Goal: Task Accomplishment & Management: Complete application form

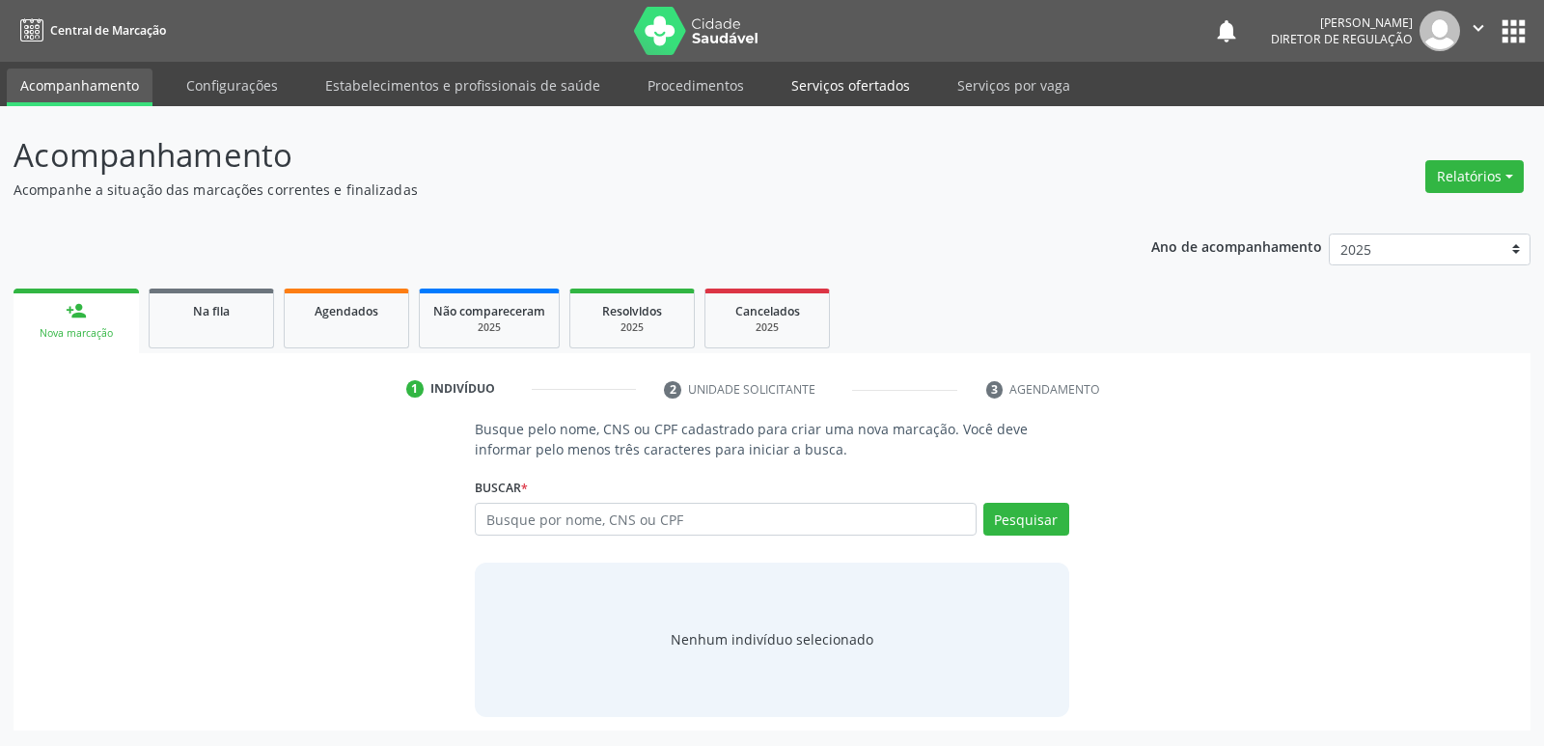
click at [840, 85] on link "Serviços ofertados" at bounding box center [851, 86] width 146 height 34
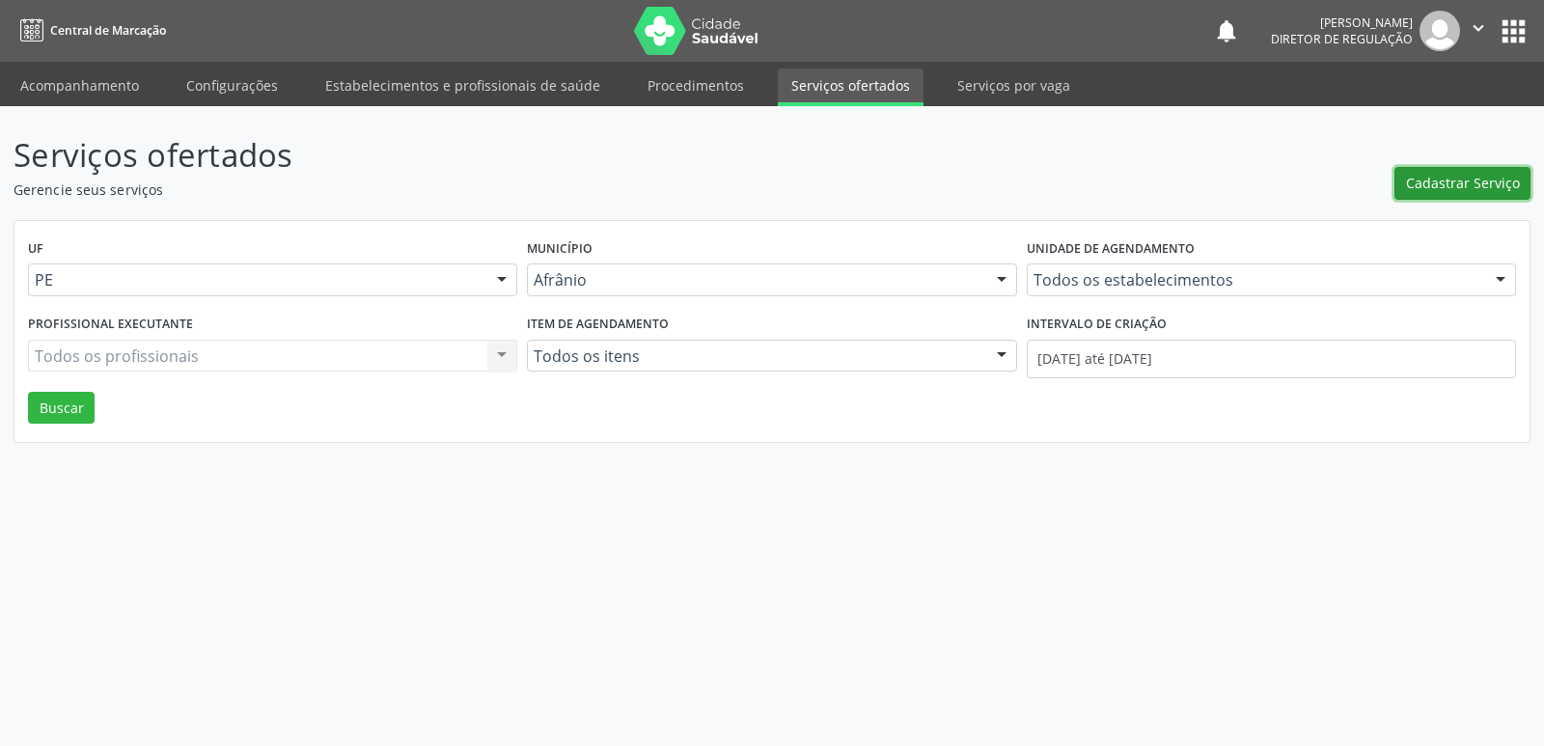
click at [1461, 185] on span "Cadastrar Serviço" at bounding box center [1463, 183] width 114 height 20
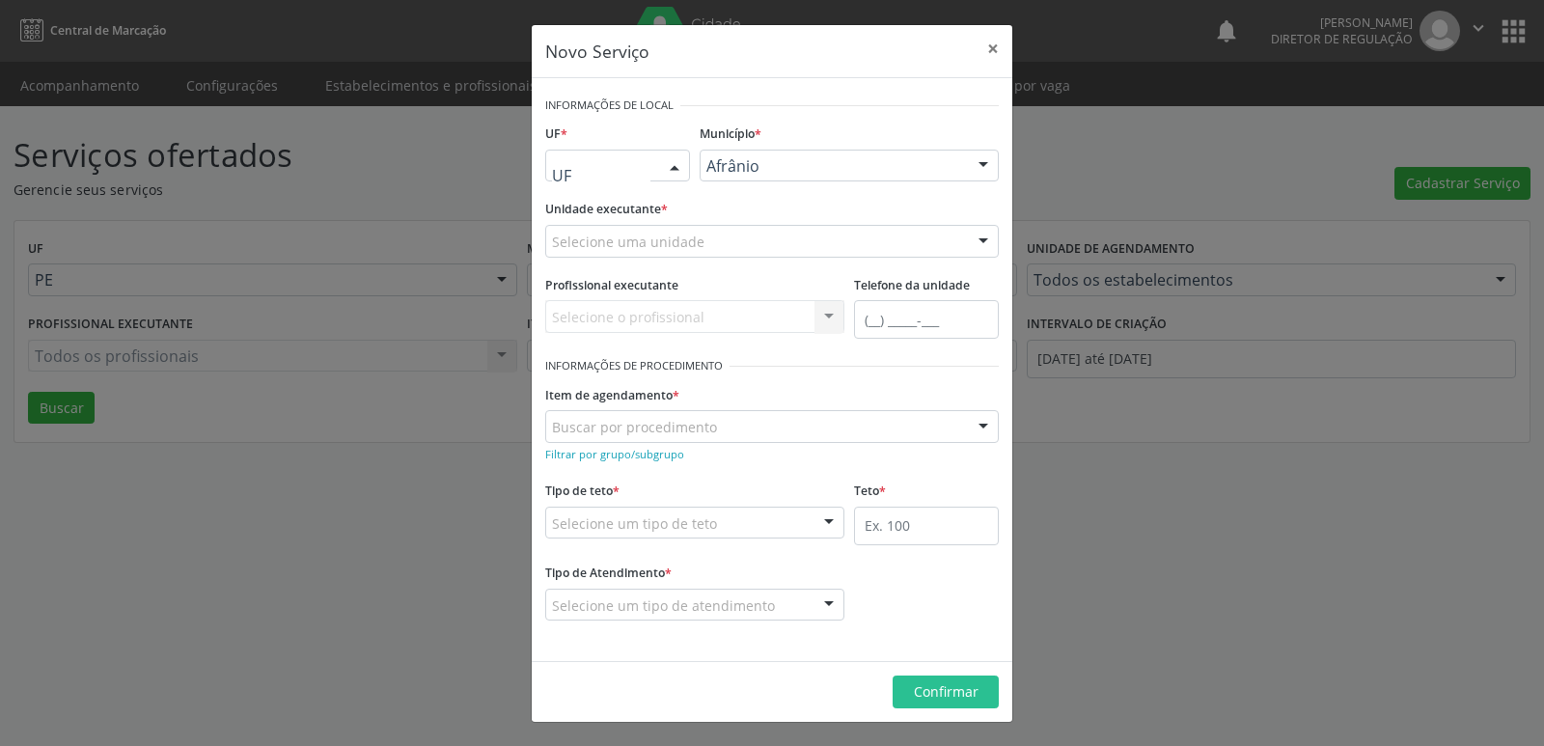
click at [673, 158] on div at bounding box center [674, 167] width 29 height 33
click at [667, 205] on span "BA" at bounding box center [617, 200] width 143 height 39
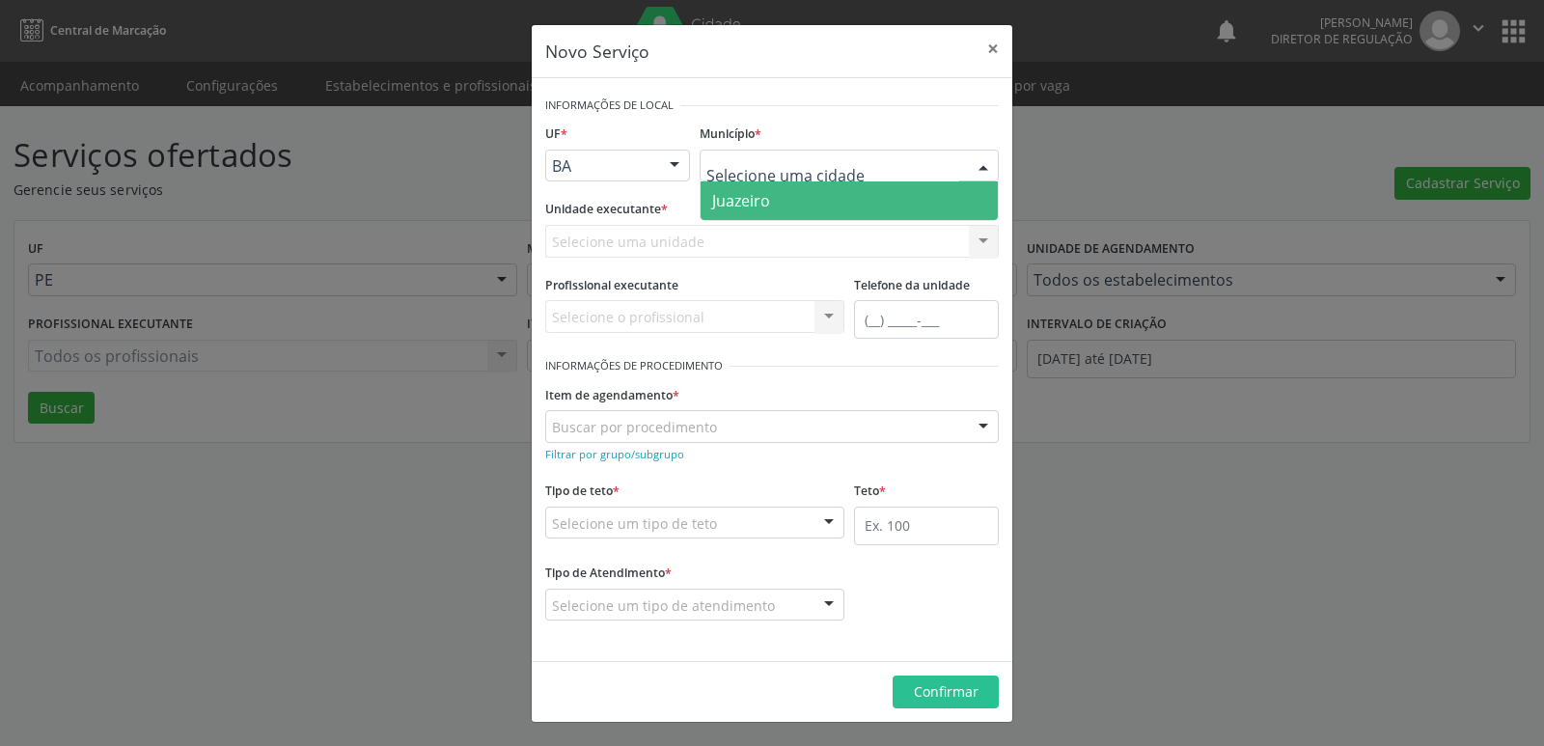
click at [795, 201] on span "Juazeiro" at bounding box center [849, 200] width 297 height 39
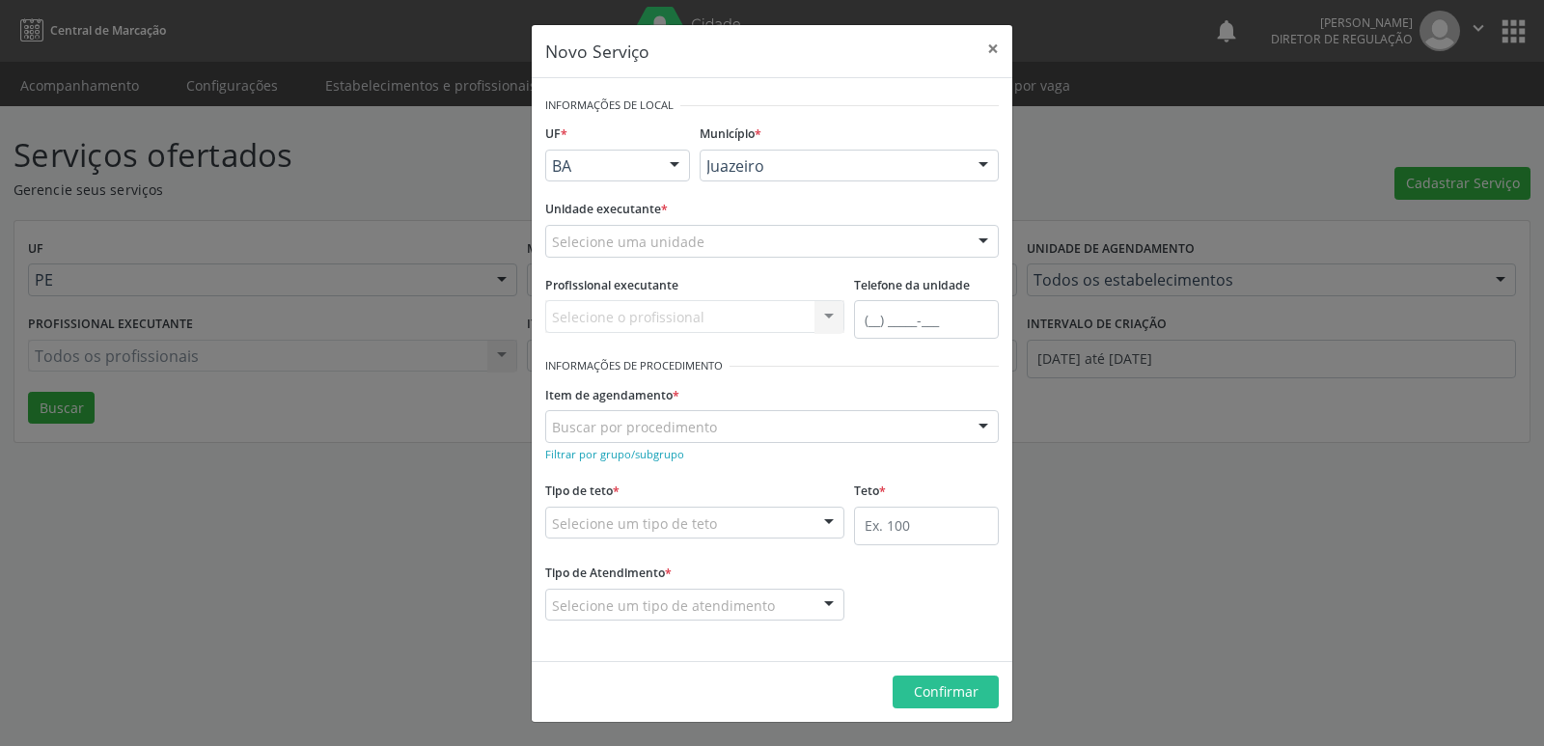
click at [782, 242] on div "Selecione uma unidade" at bounding box center [772, 241] width 454 height 33
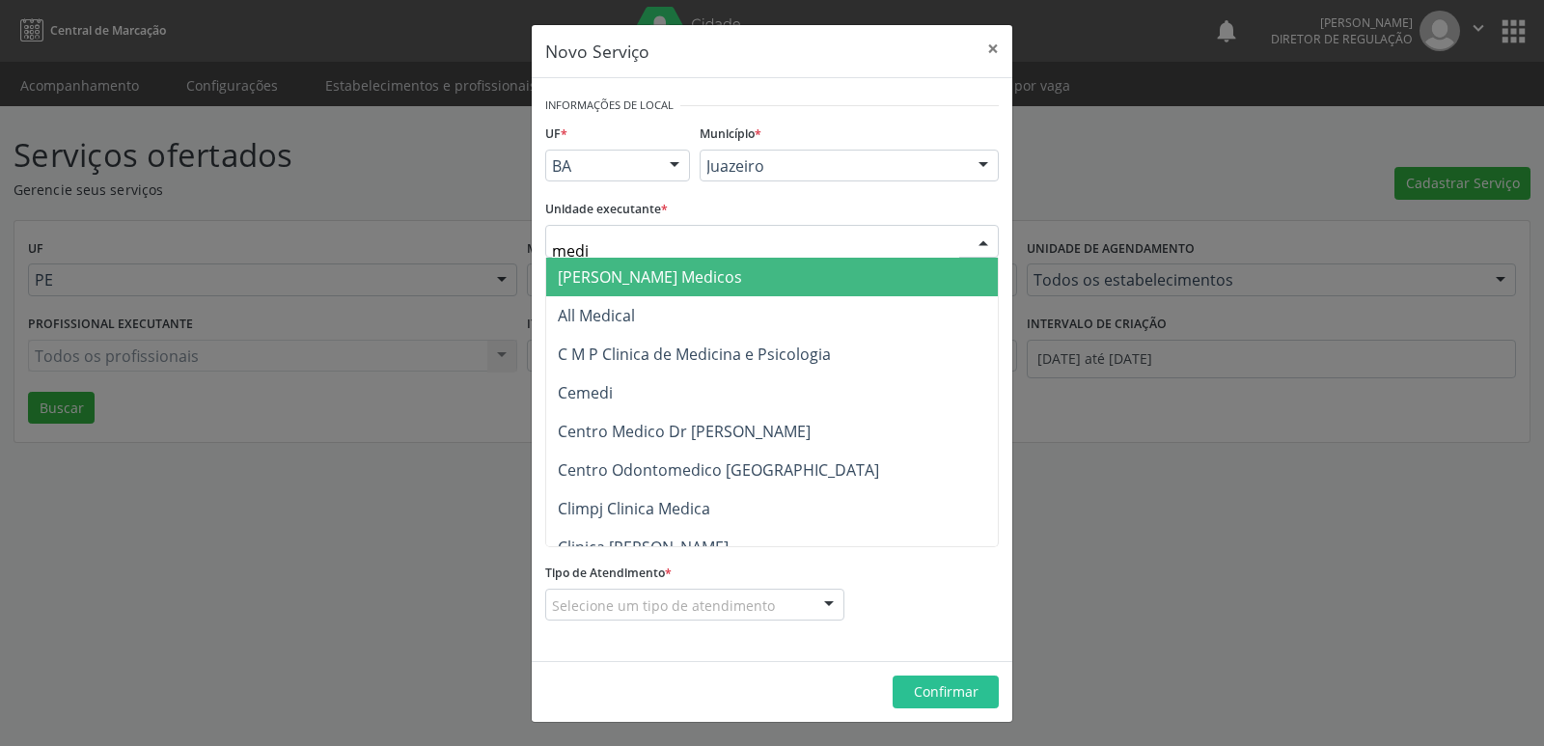
type input "mediv"
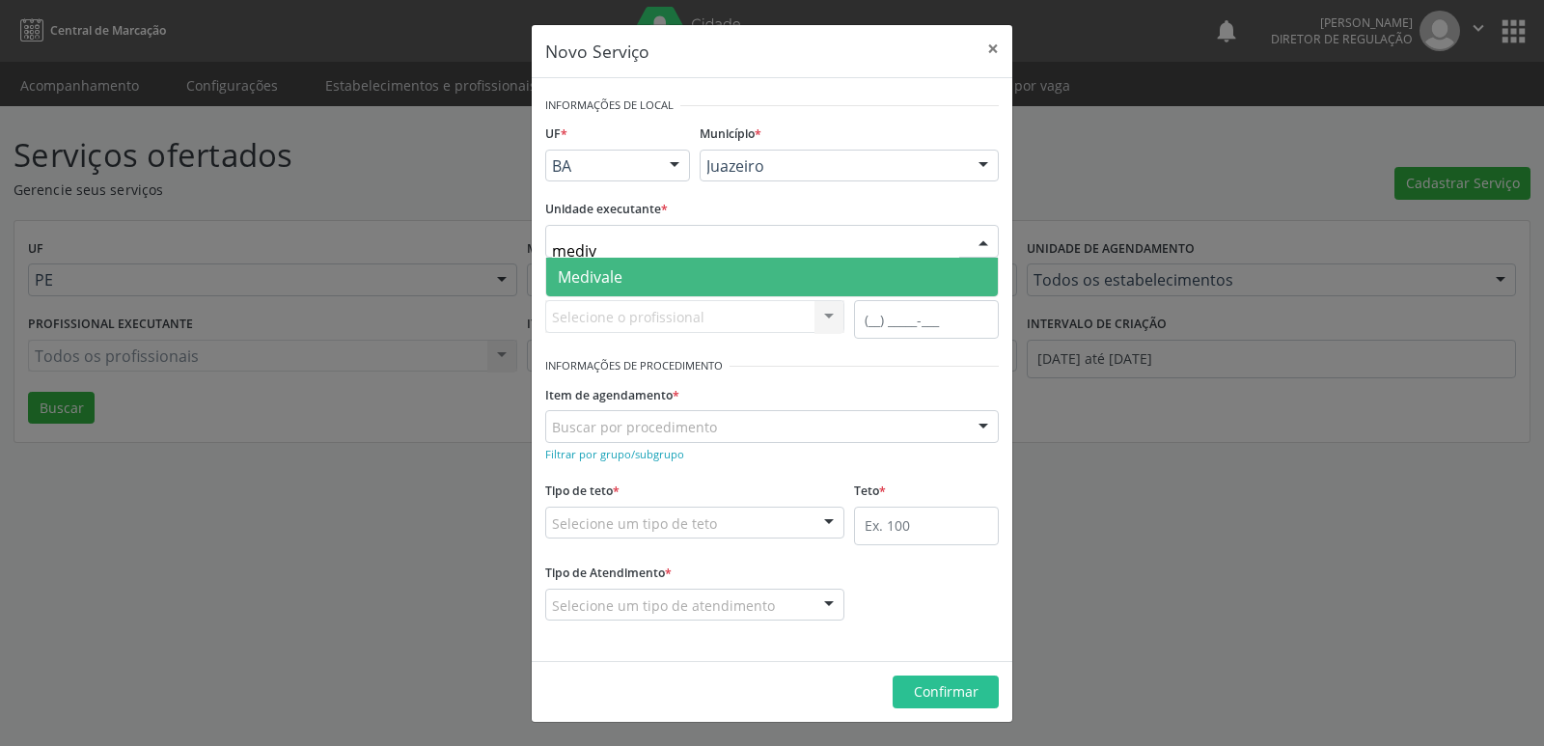
click at [702, 275] on span "Medivale" at bounding box center [772, 277] width 452 height 39
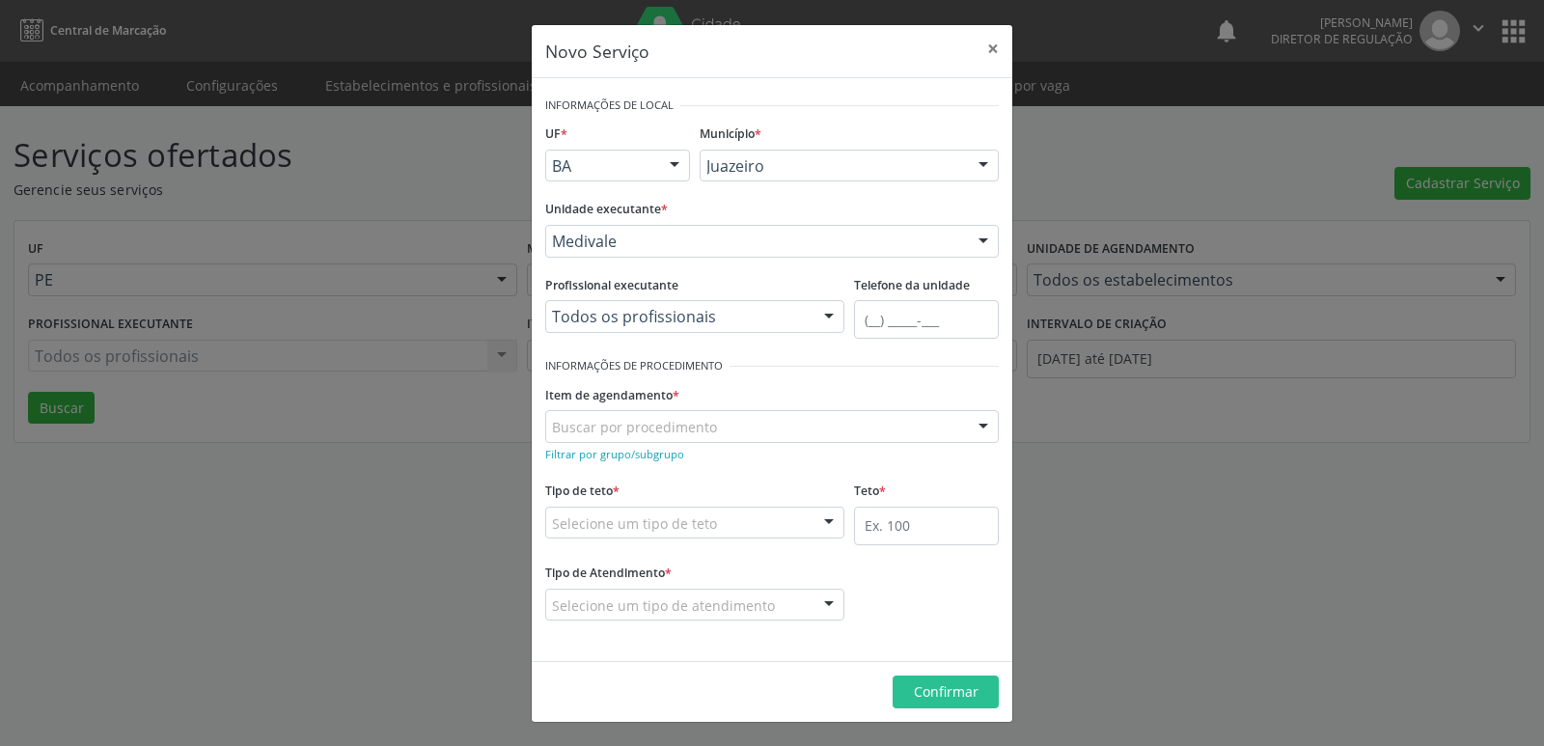
click at [713, 427] on div "Buscar por procedimento" at bounding box center [772, 426] width 454 height 33
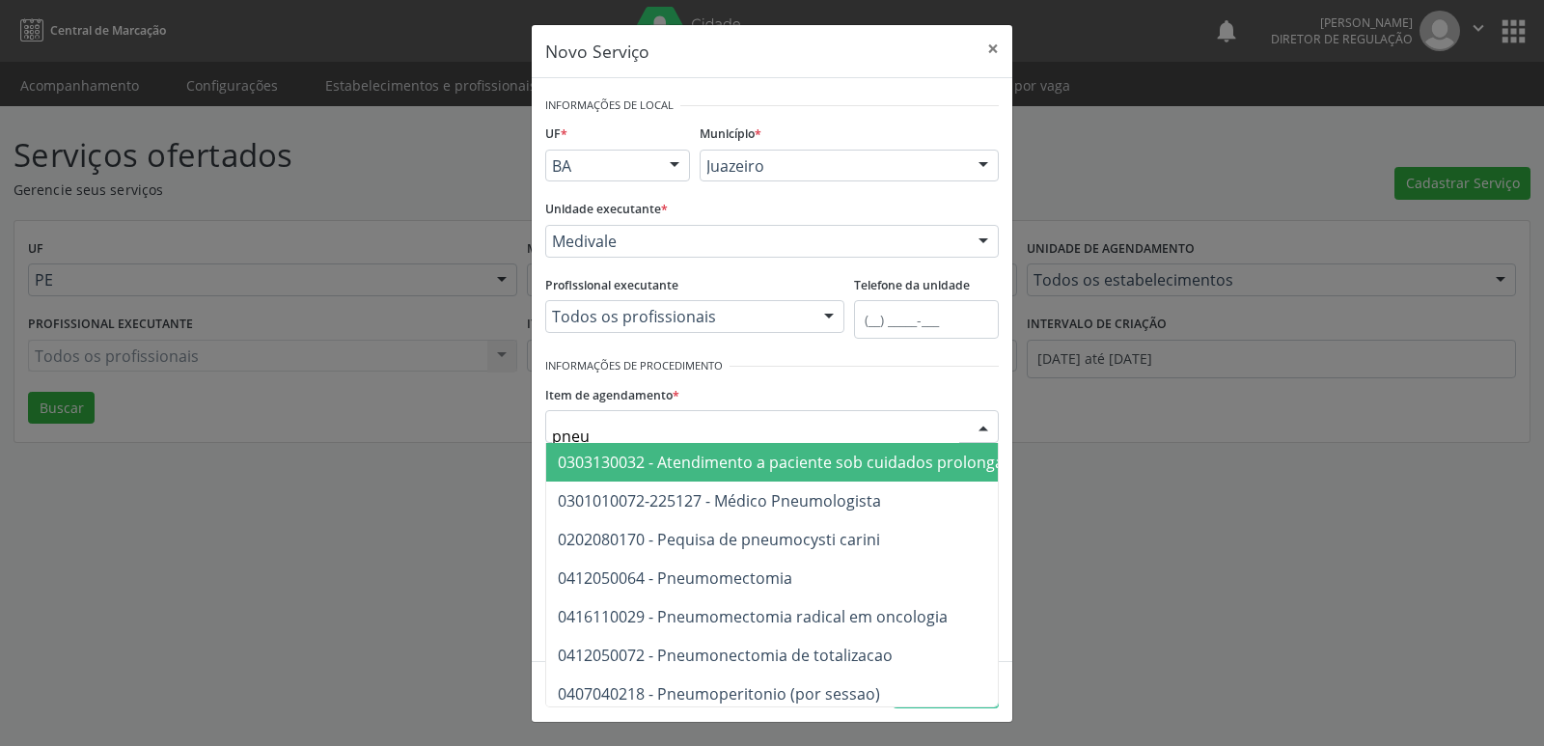
type input "pneum"
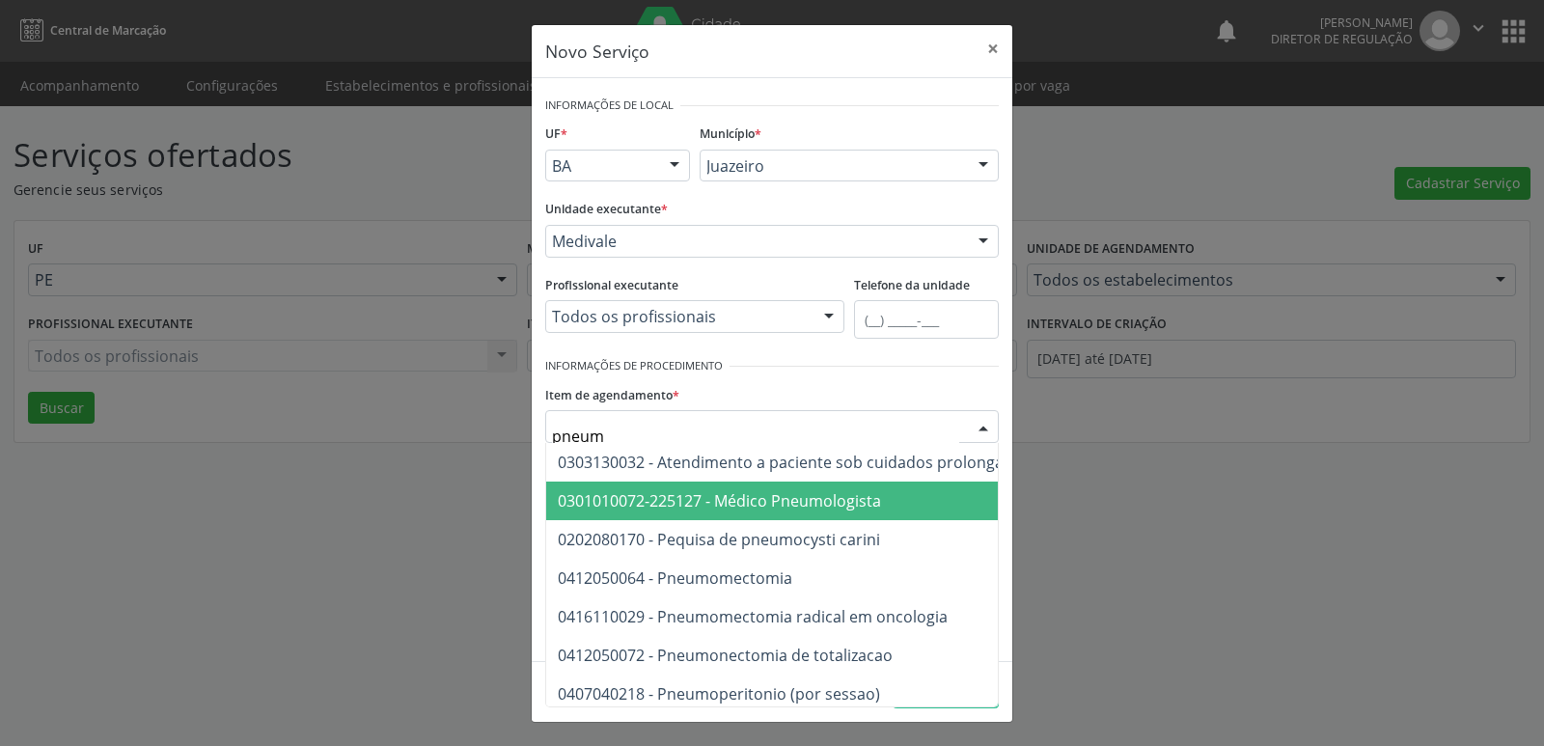
click at [716, 508] on span "0301010072-225127 - Médico Pneumologista" at bounding box center [719, 500] width 323 height 21
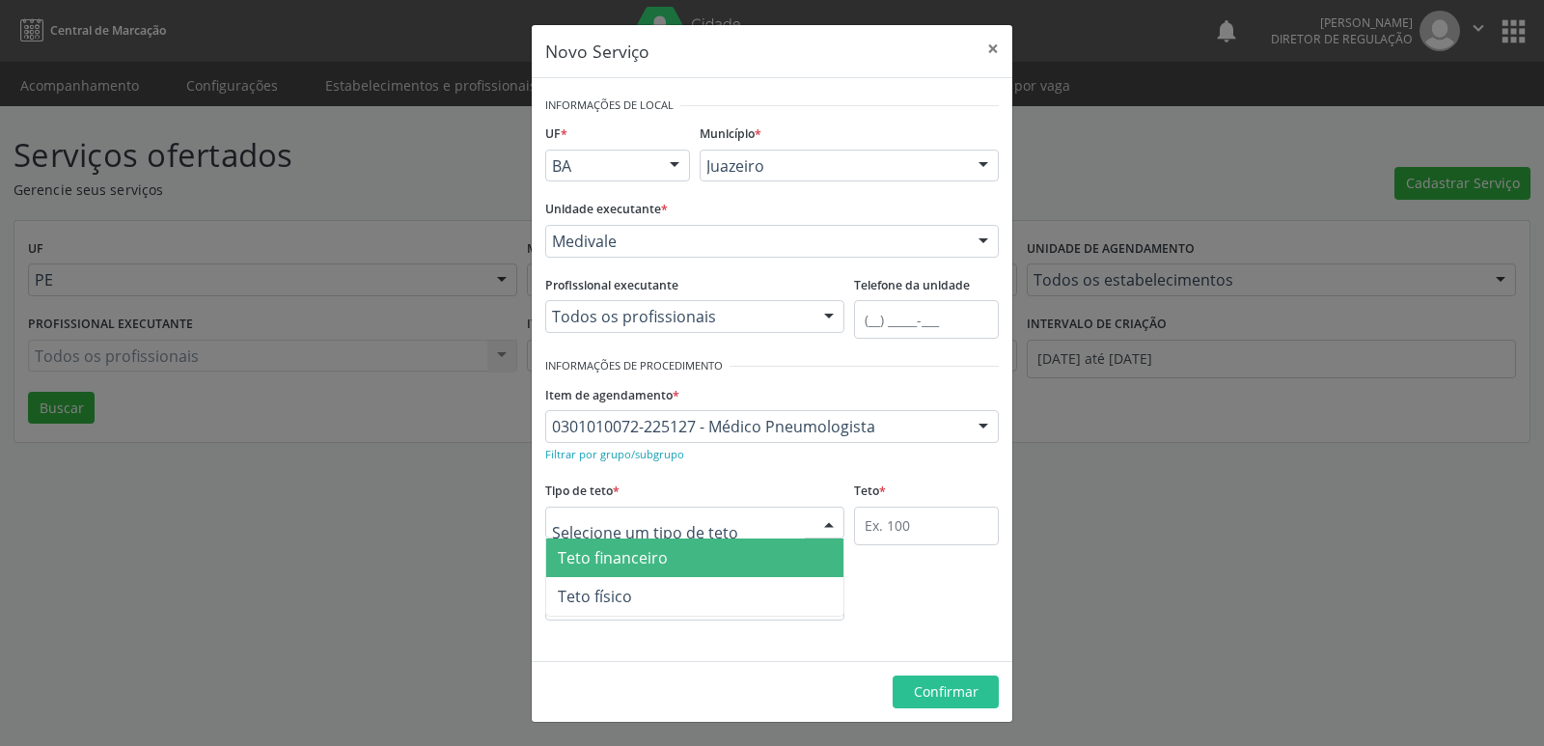
click at [720, 522] on div at bounding box center [694, 523] width 299 height 33
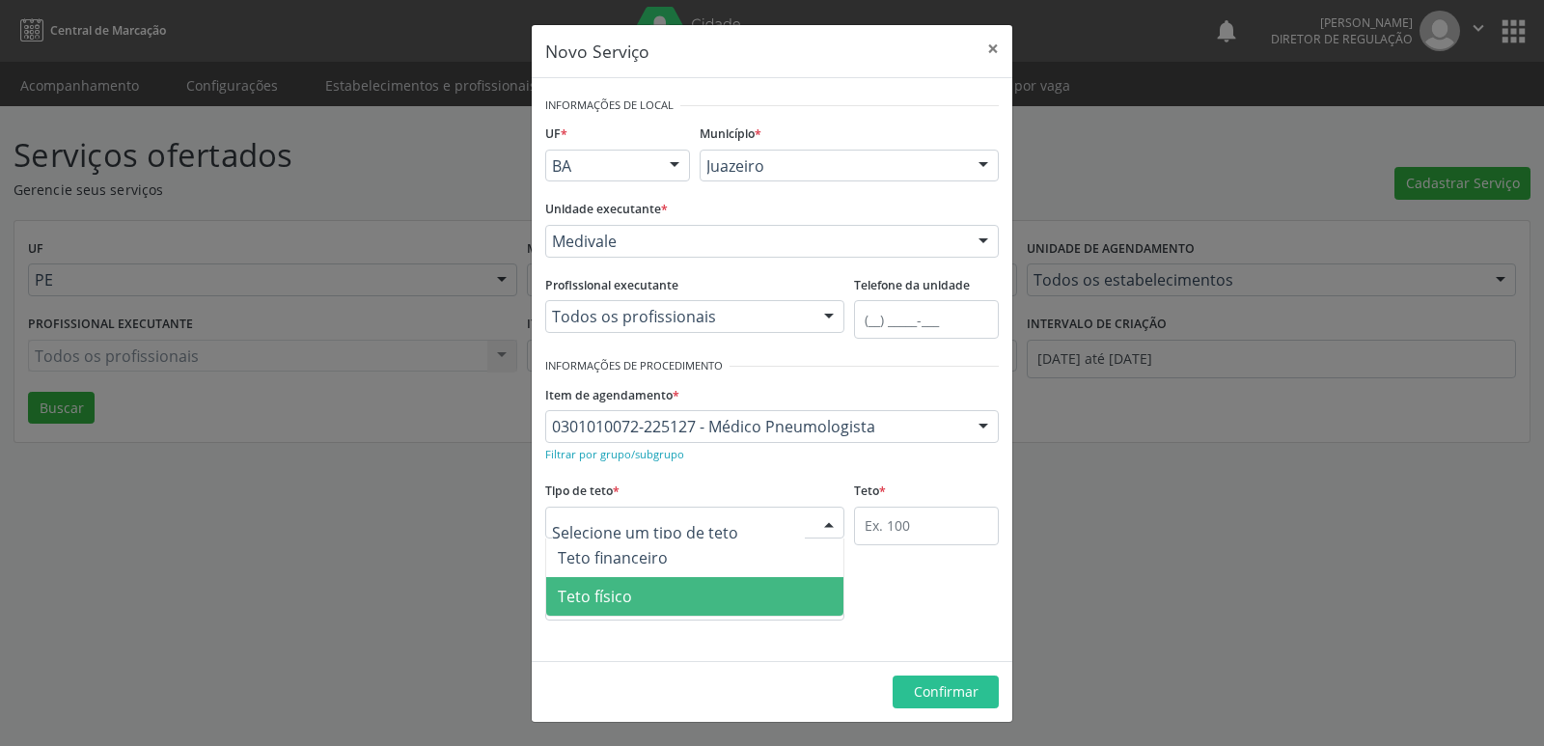
click at [707, 606] on span "Teto físico" at bounding box center [694, 596] width 297 height 39
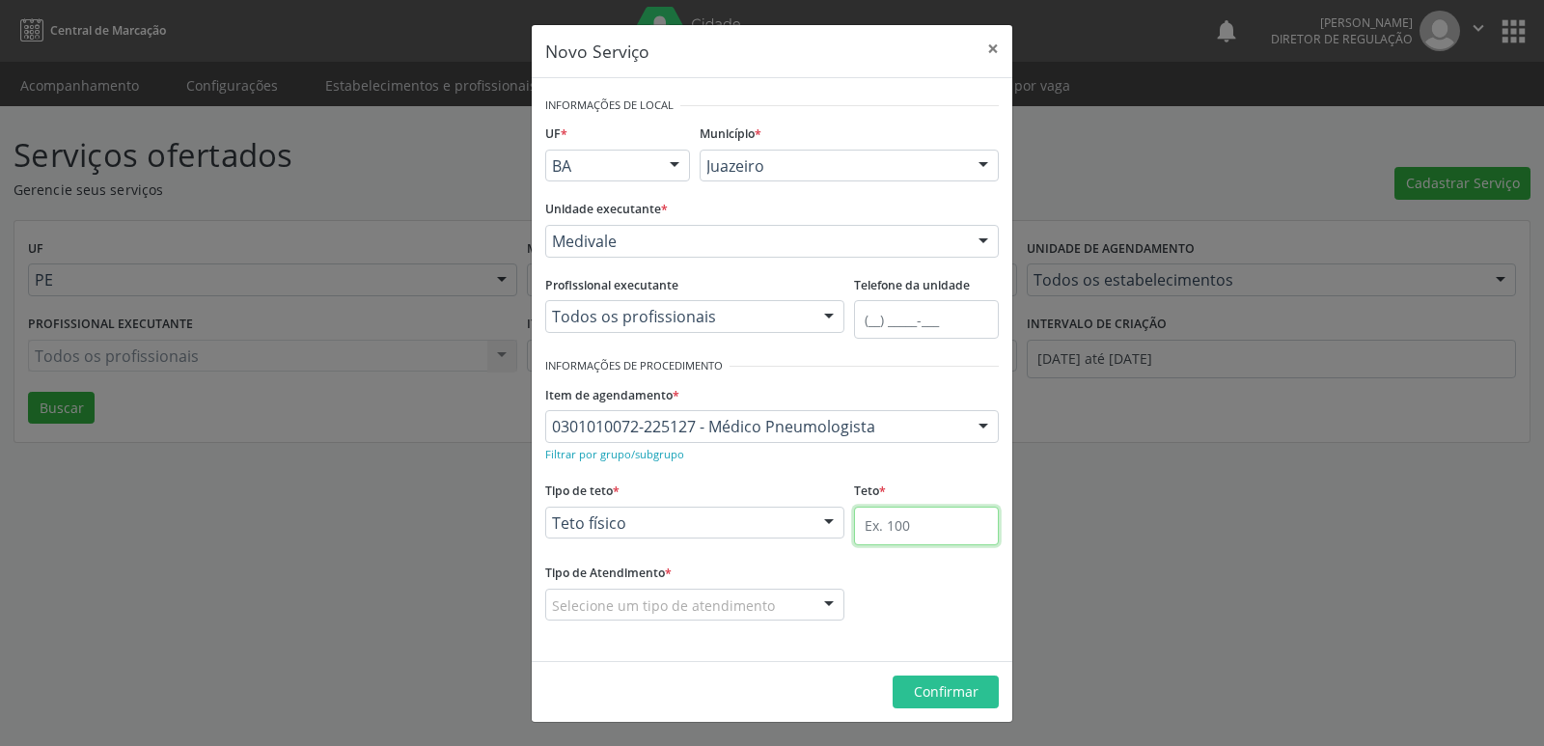
click at [946, 527] on input "text" at bounding box center [926, 526] width 145 height 39
type input "1"
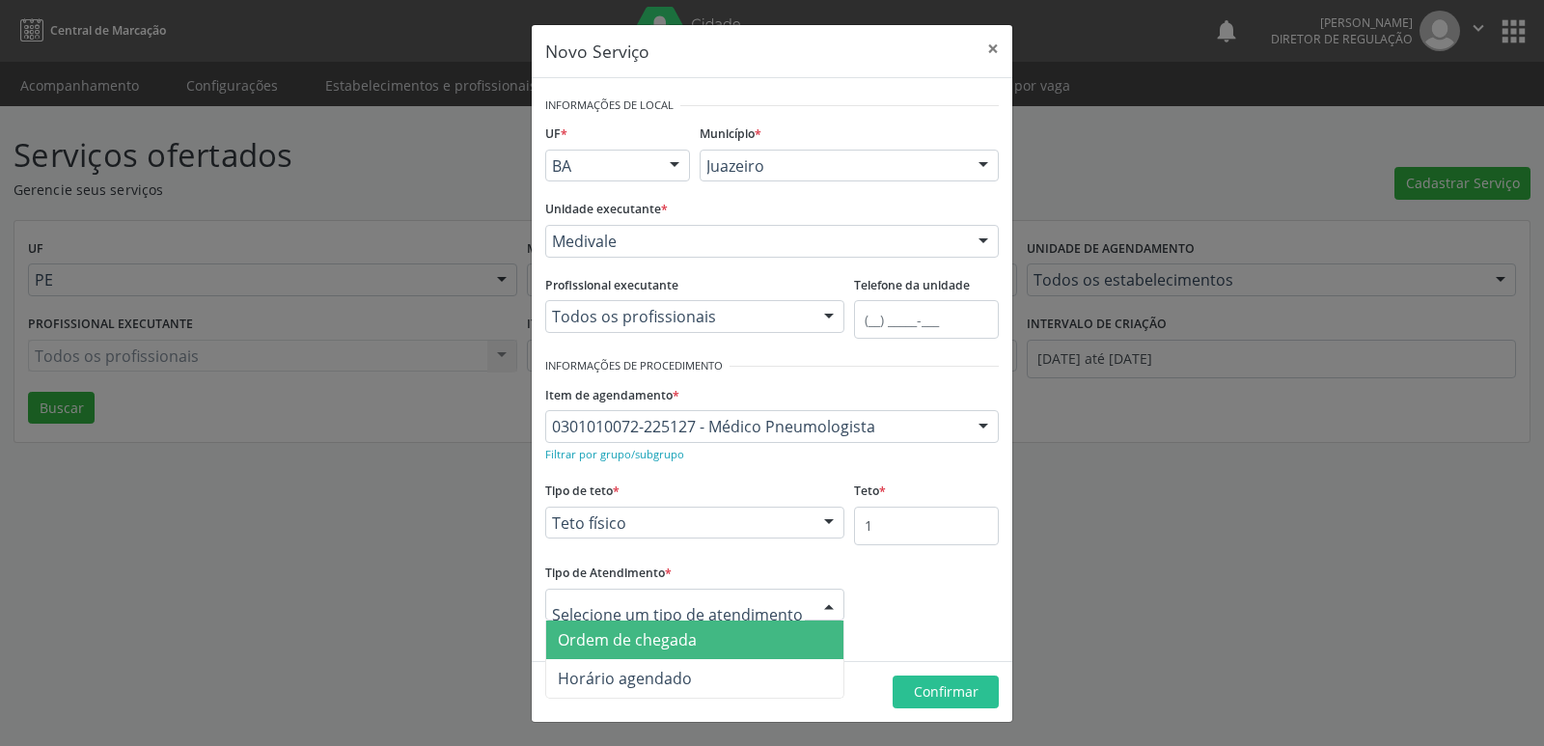
click at [690, 636] on span "Ordem de chegada" at bounding box center [627, 639] width 139 height 21
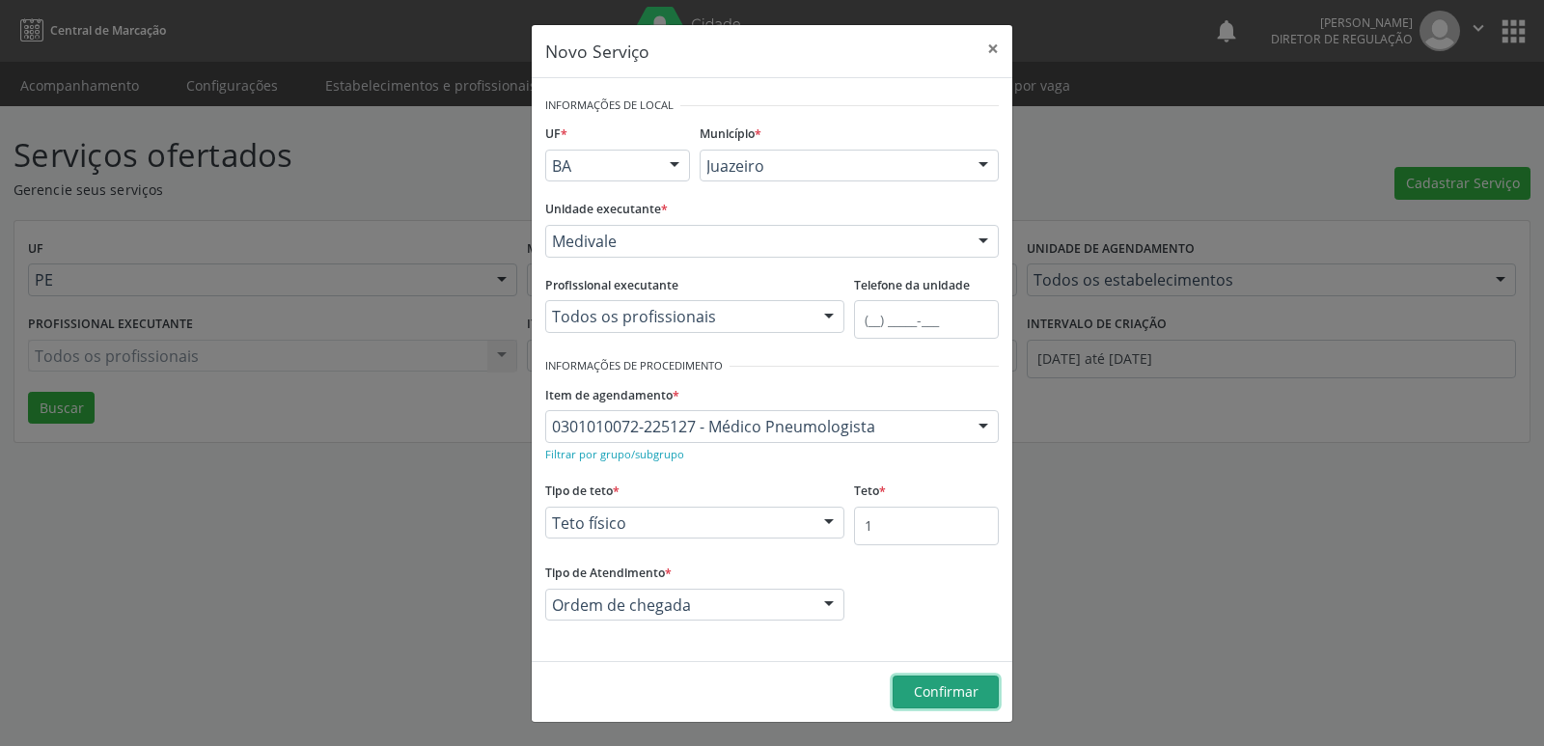
click at [965, 691] on span "Confirmar" at bounding box center [946, 691] width 65 height 18
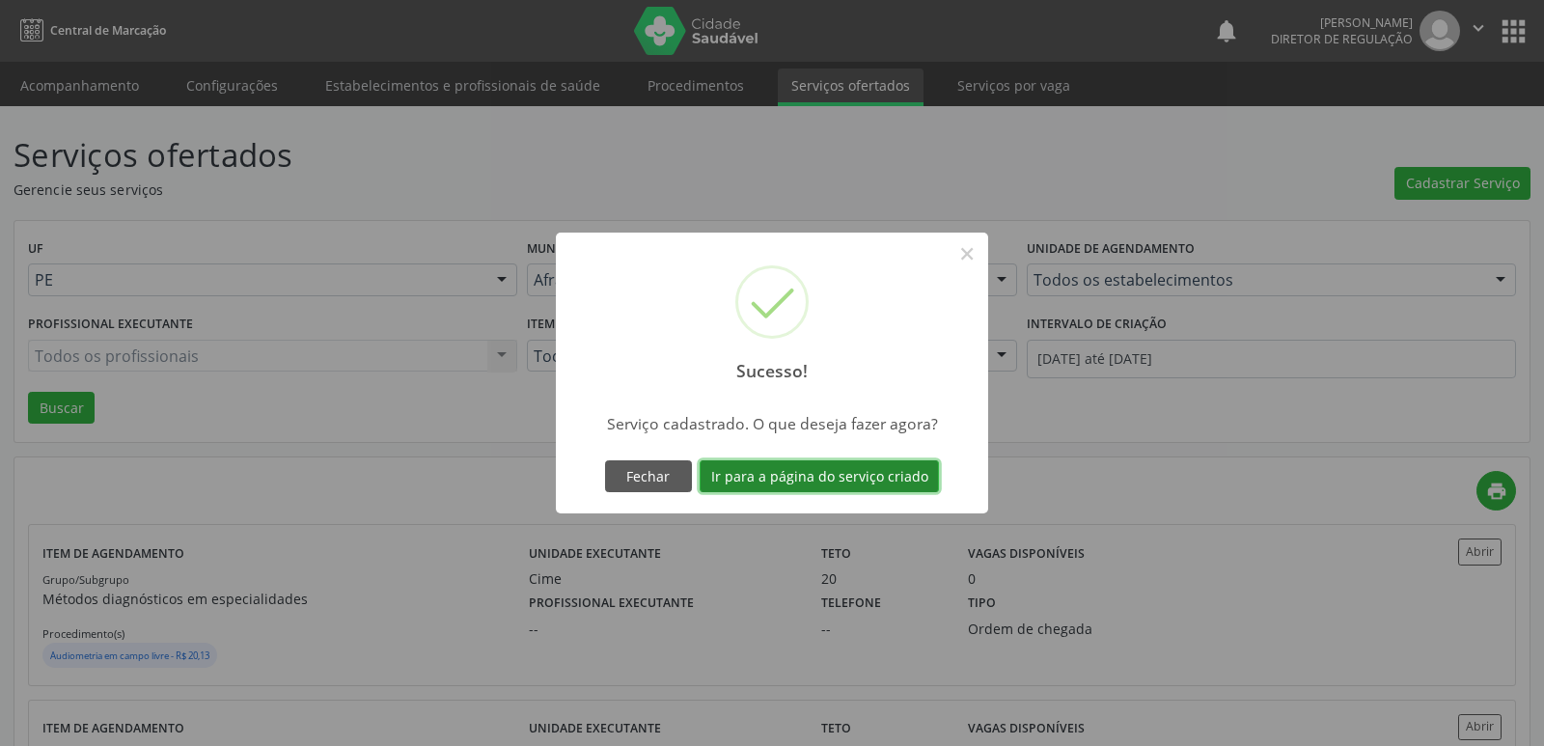
click at [881, 475] on button "Ir para a página do serviço criado" at bounding box center [819, 476] width 239 height 33
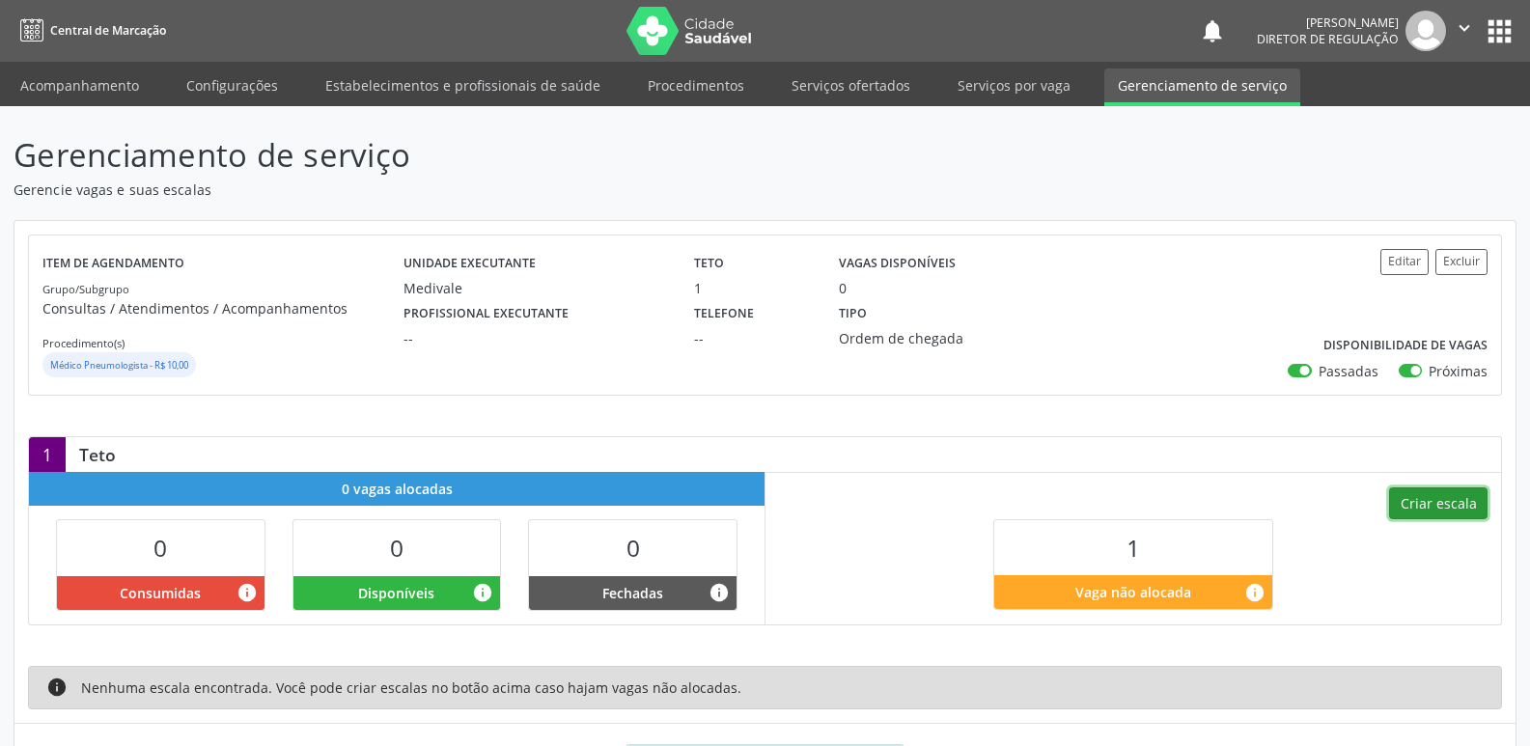
click at [1434, 500] on button "Criar escala" at bounding box center [1438, 503] width 98 height 33
select select "8"
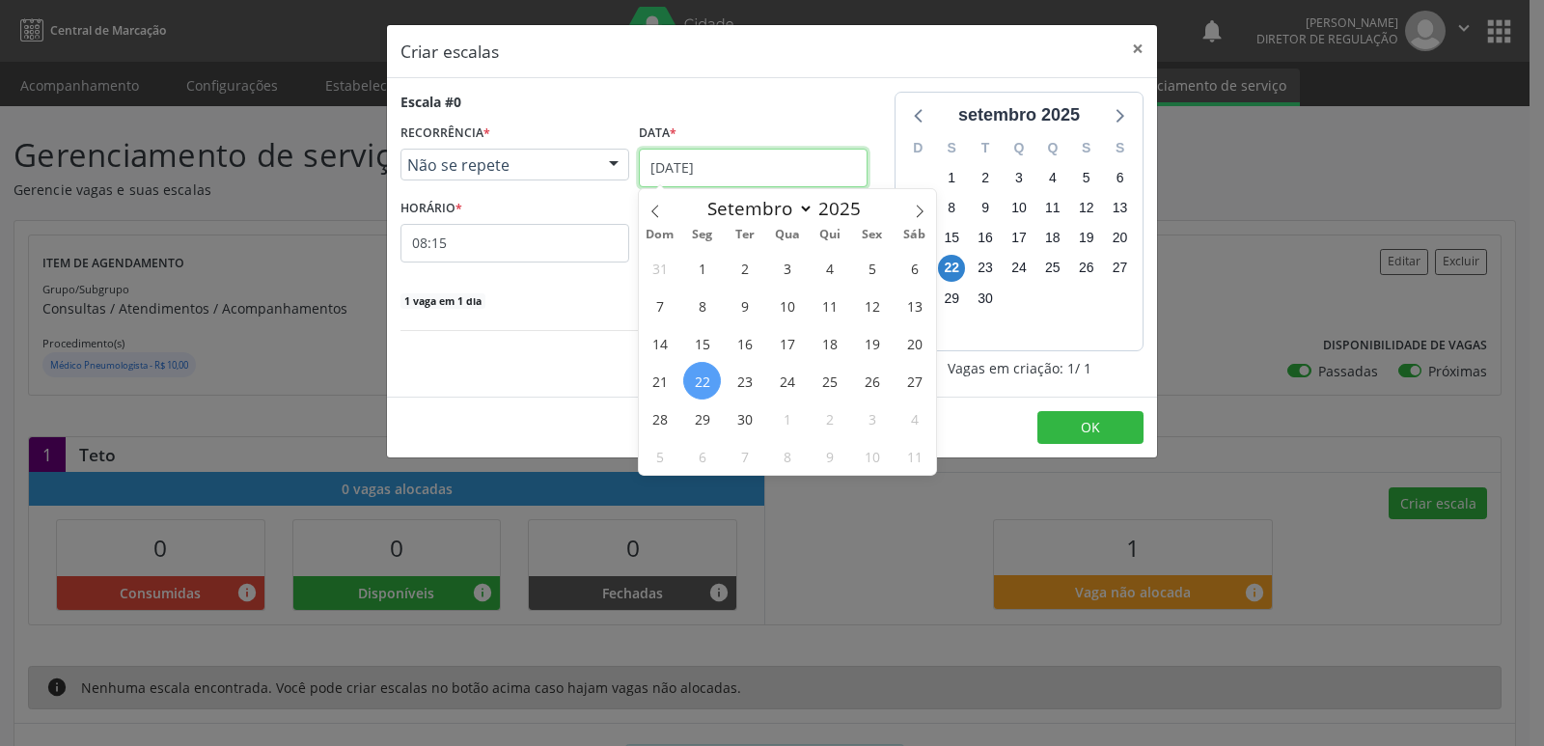
click at [750, 162] on input "[DATE]" at bounding box center [753, 168] width 229 height 39
click at [878, 381] on span "26" at bounding box center [872, 381] width 38 height 38
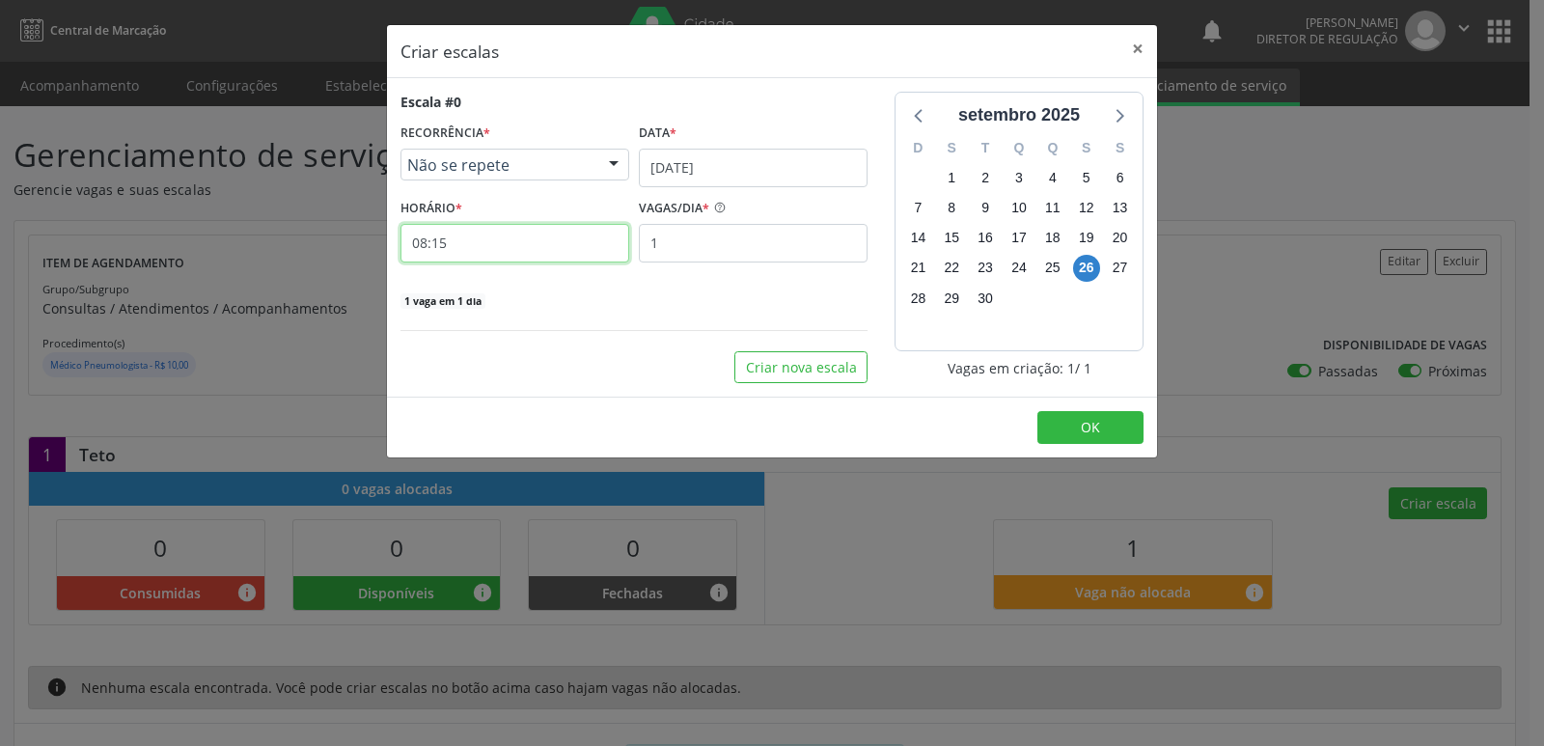
click at [478, 245] on input "08:15" at bounding box center [515, 243] width 229 height 39
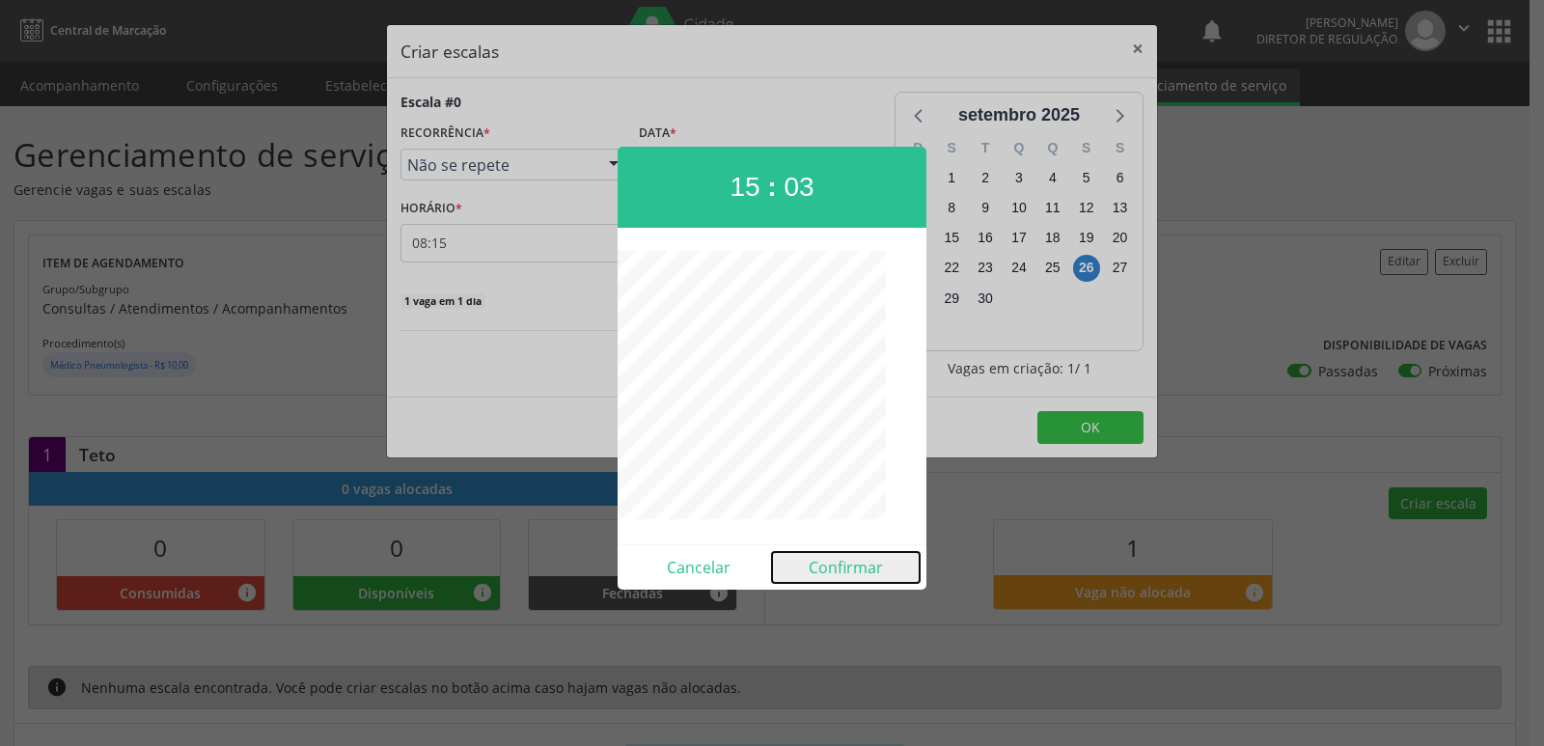
click at [861, 567] on button "Confirmar" at bounding box center [846, 567] width 148 height 31
type input "15:03"
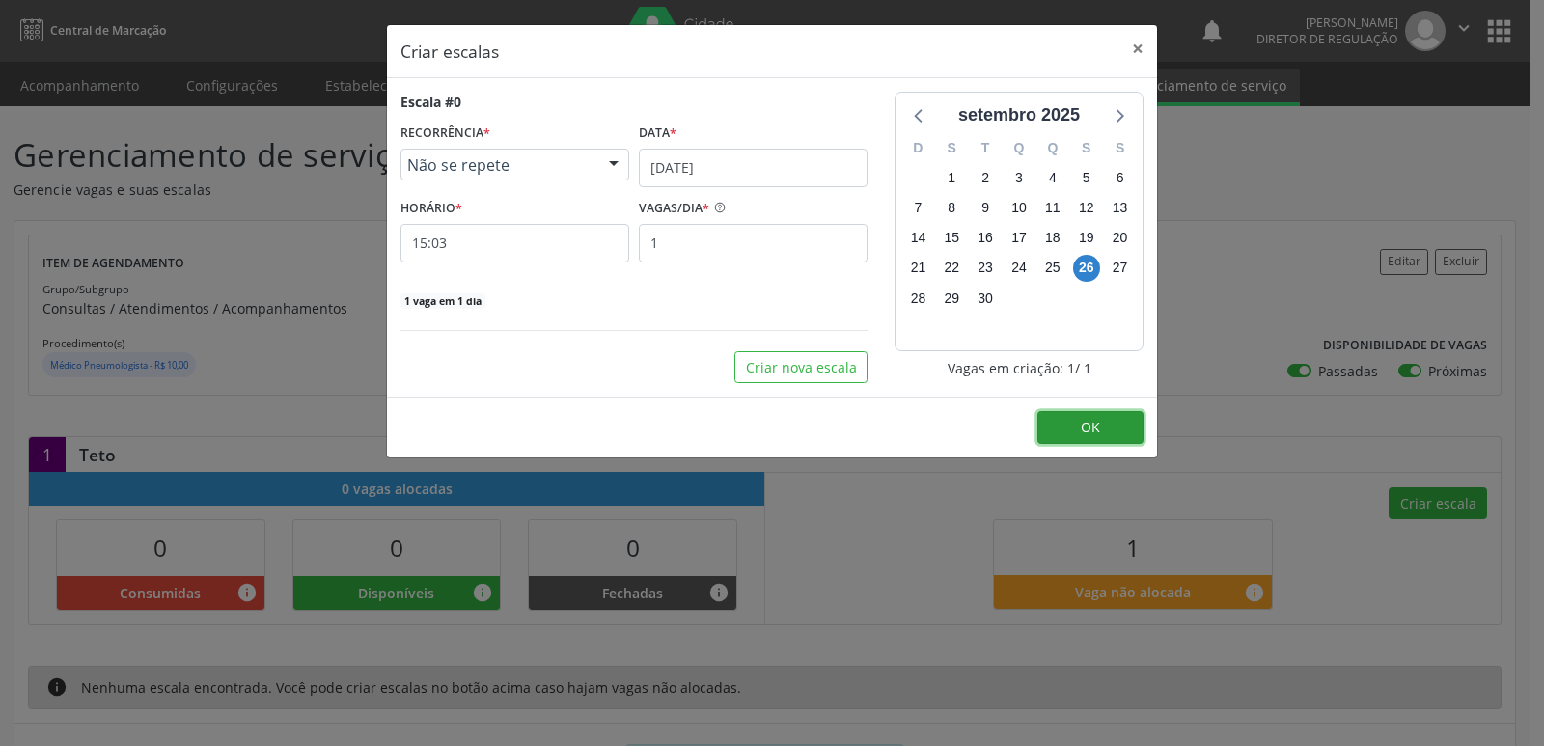
click at [1103, 430] on button "OK" at bounding box center [1090, 427] width 106 height 33
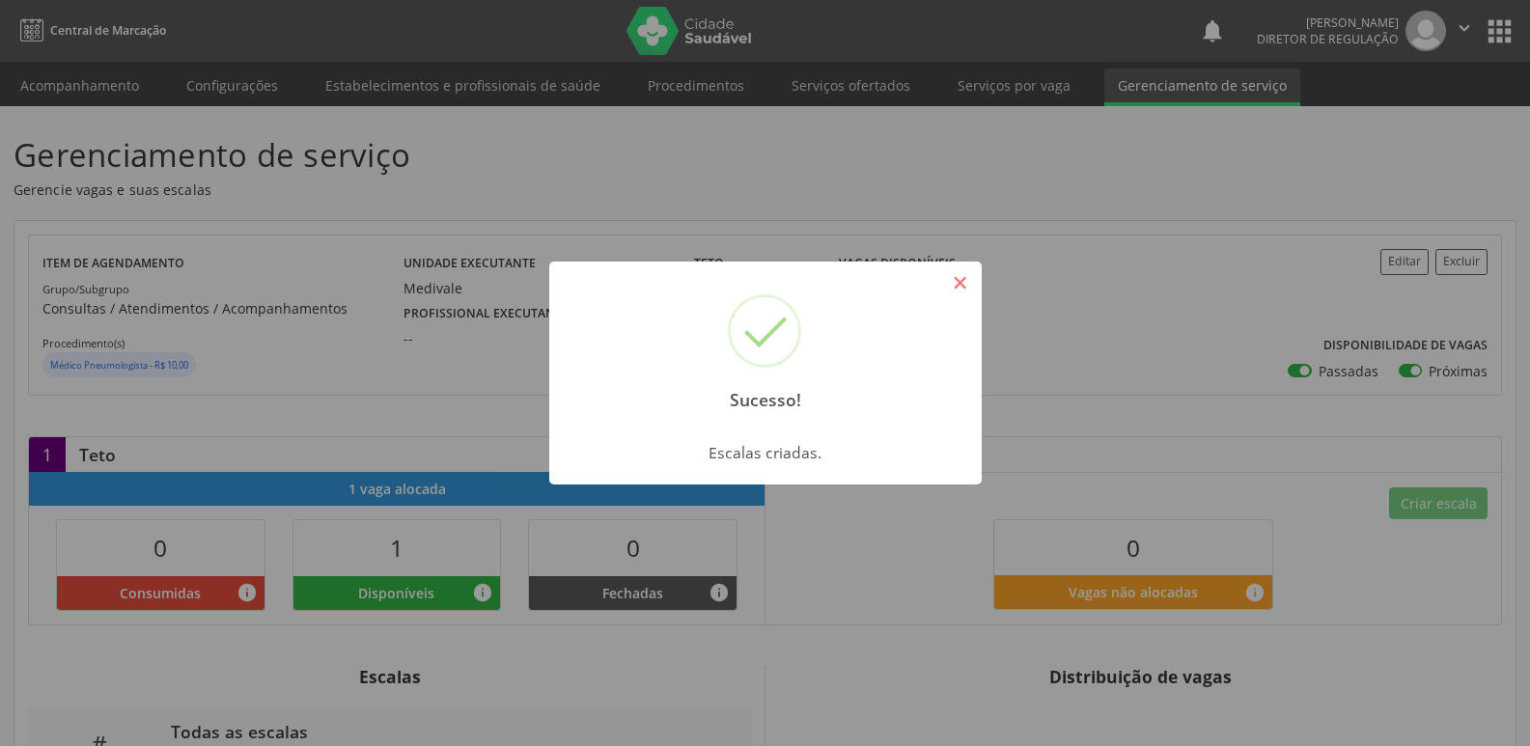
click at [960, 286] on button "×" at bounding box center [960, 282] width 33 height 33
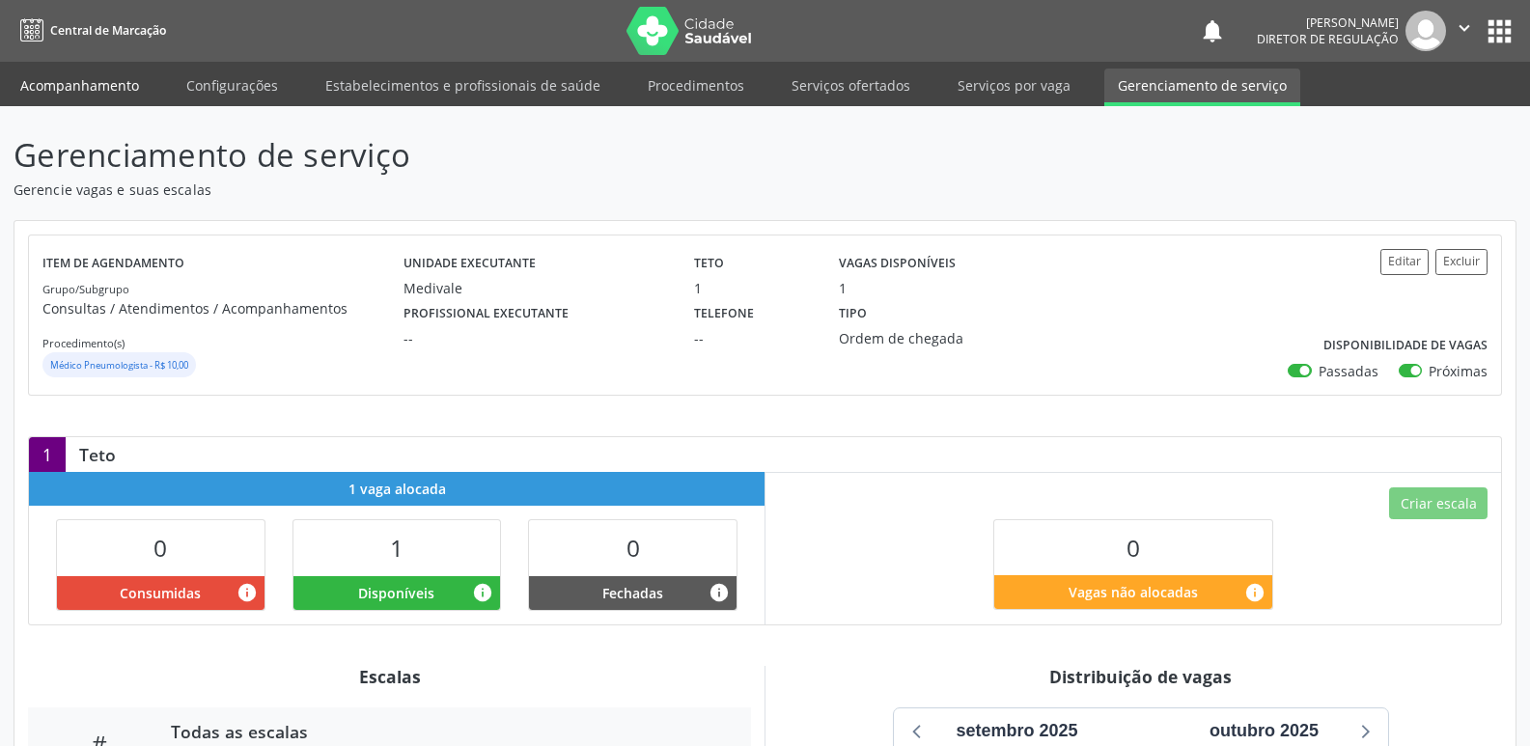
click at [107, 81] on link "Acompanhamento" at bounding box center [80, 86] width 146 height 34
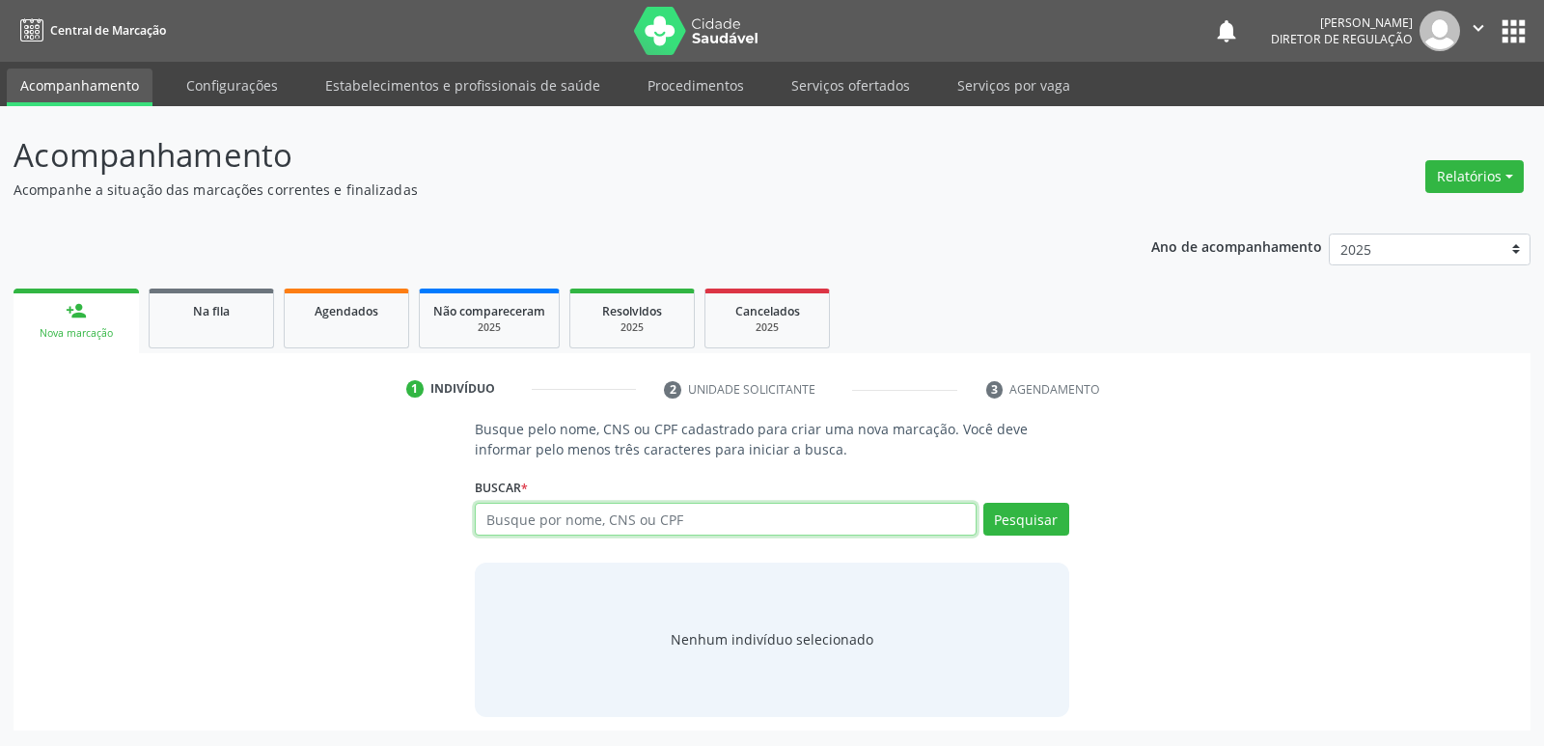
click at [575, 514] on input "text" at bounding box center [725, 519] width 501 height 33
type input "09077970401"
click at [1007, 529] on button "Pesquisar" at bounding box center [1026, 519] width 86 height 33
type input "09077970401"
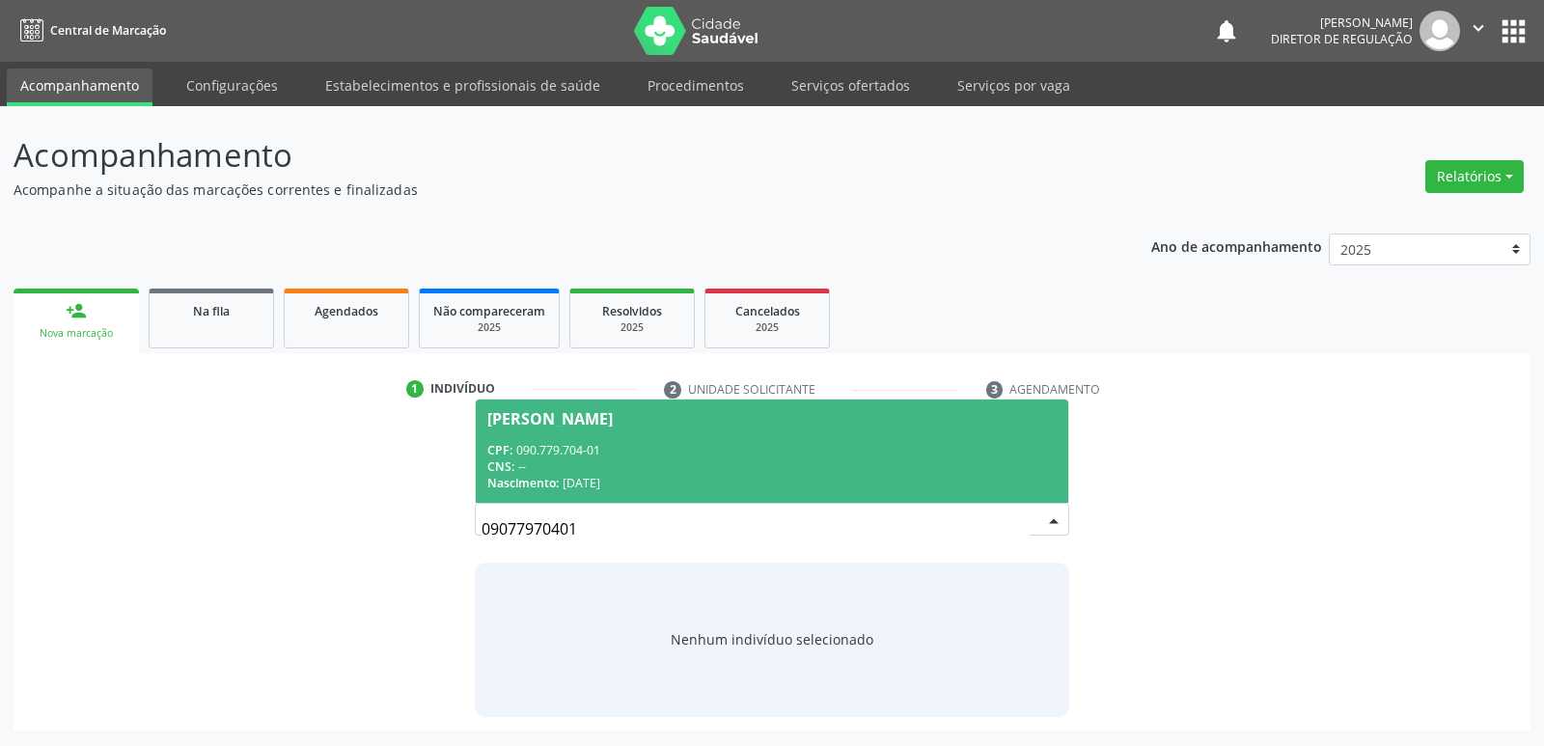
click at [659, 446] on div "CPF: 090.779.704-01" at bounding box center [771, 450] width 568 height 16
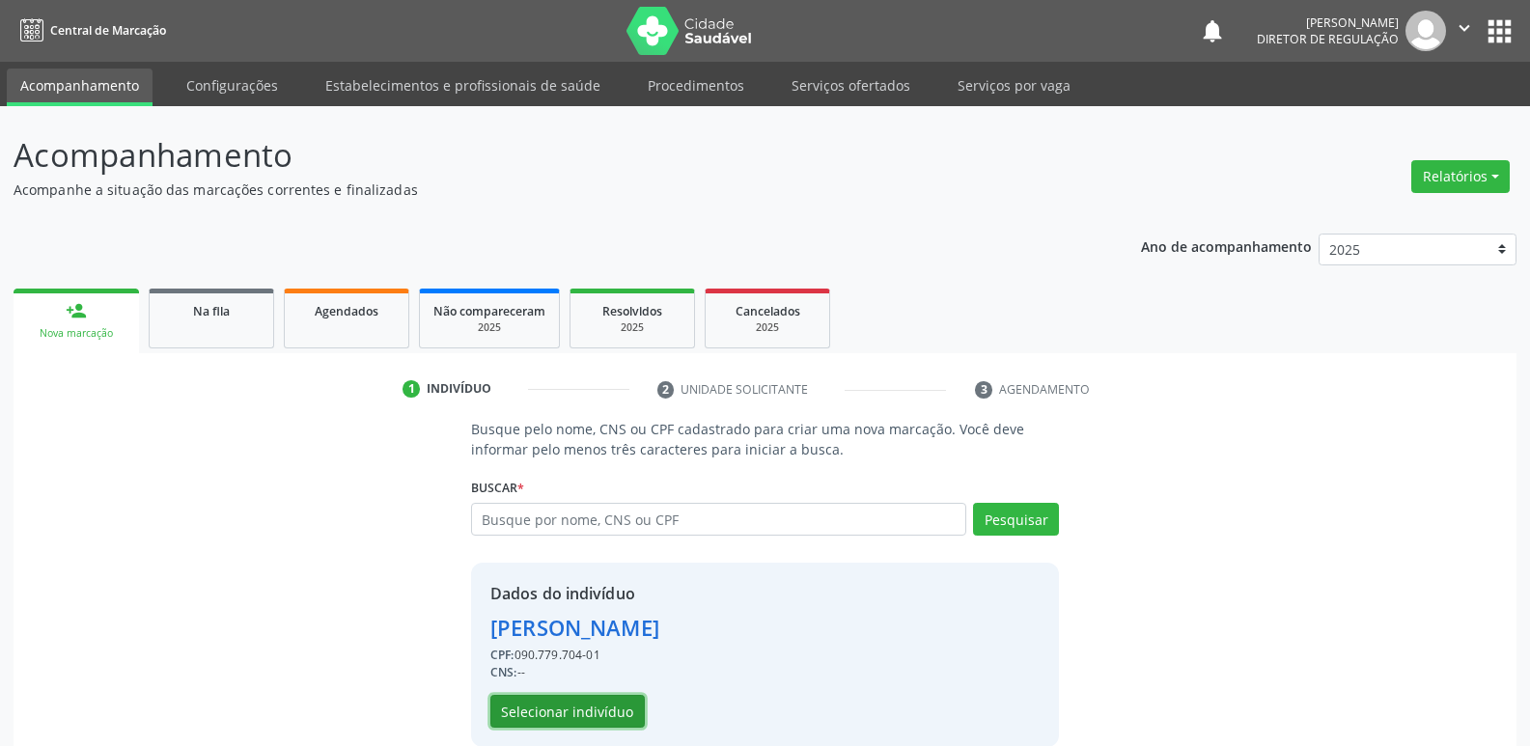
click at [614, 716] on button "Selecionar indivíduo" at bounding box center [567, 711] width 154 height 33
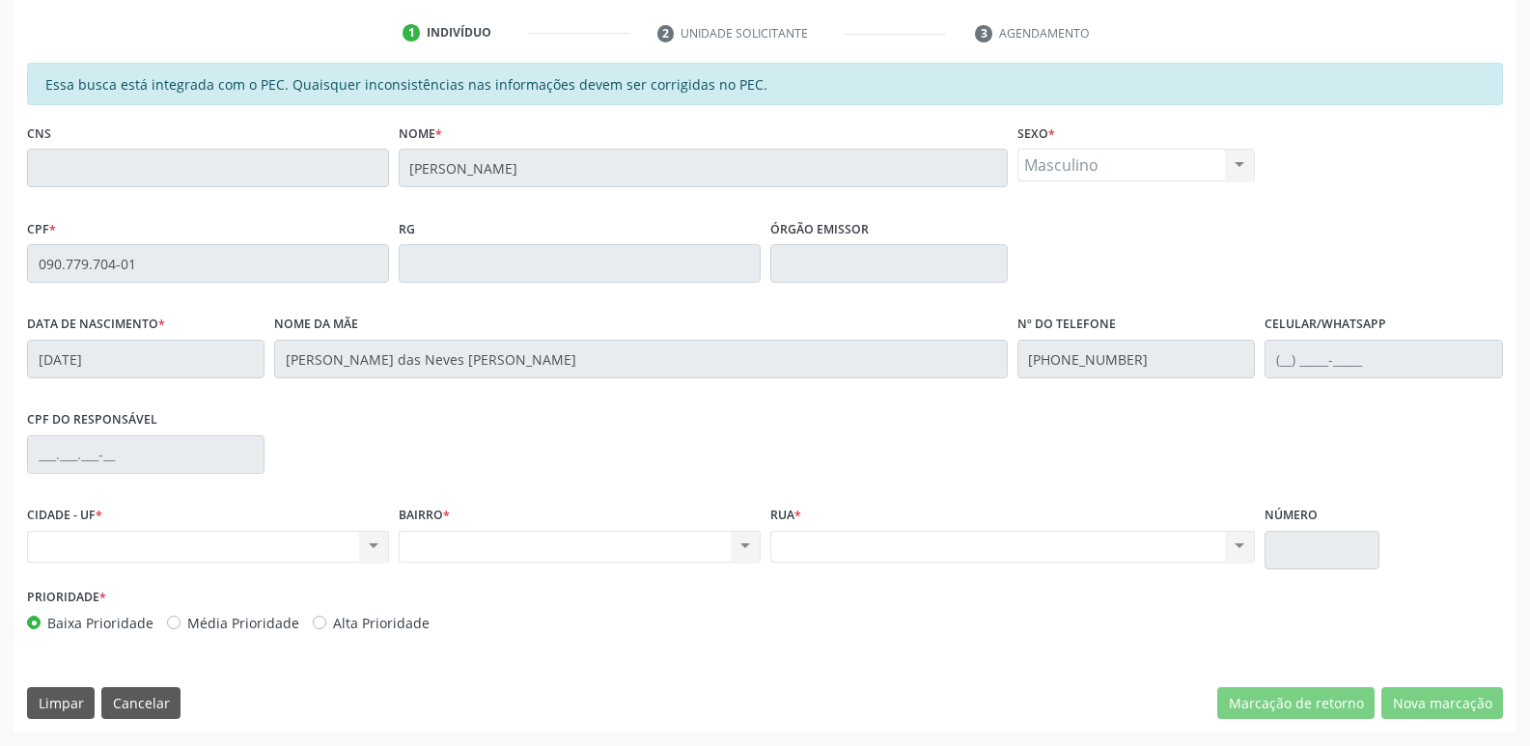
scroll to position [163, 0]
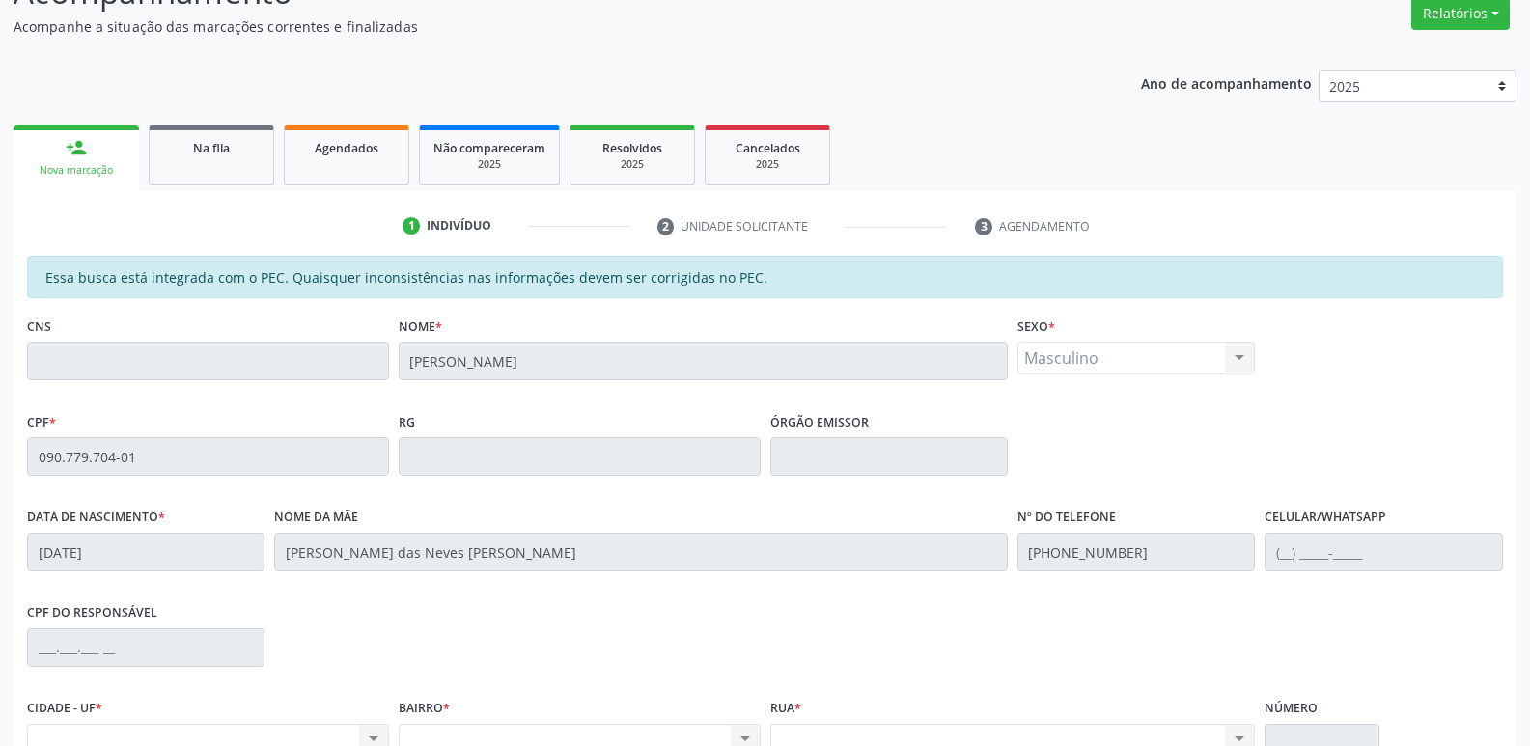
click at [24, 446] on div "CPF * 090.779.704-01" at bounding box center [208, 455] width 372 height 96
